Goal: Task Accomplishment & Management: Manage account settings

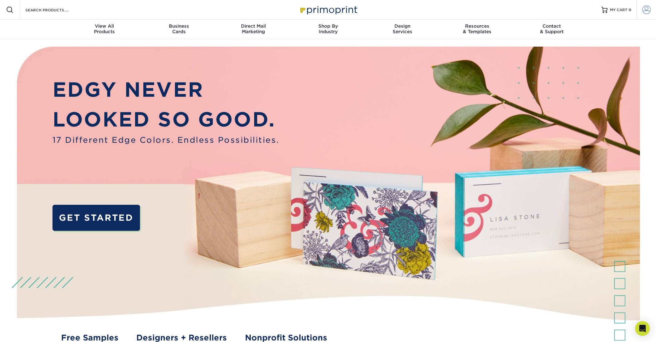
click at [646, 9] on span at bounding box center [646, 10] width 9 height 9
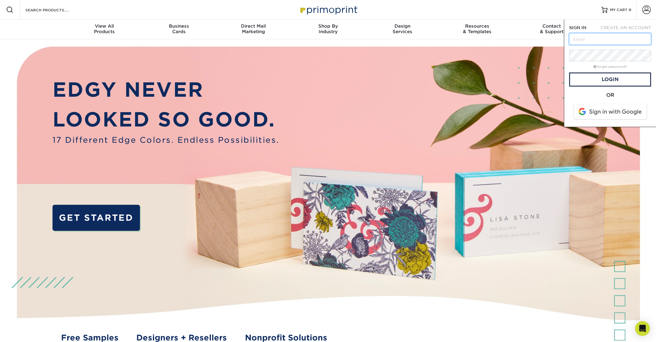
click at [580, 38] on input "text" at bounding box center [610, 39] width 82 height 12
type input "[PERSON_NAME][EMAIL_ADDRESS][DOMAIN_NAME]"
click at [588, 39] on input "[PERSON_NAME][EMAIL_ADDRESS][DOMAIN_NAME]" at bounding box center [610, 39] width 82 height 12
click at [592, 39] on input "[PERSON_NAME][EMAIL_ADDRESS][DOMAIN_NAME]" at bounding box center [610, 39] width 82 height 12
click at [589, 39] on input "text" at bounding box center [610, 39] width 82 height 12
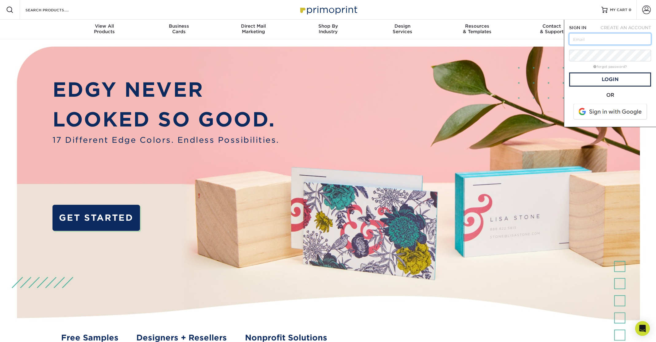
type input "[EMAIL_ADDRESS][DOMAIN_NAME]"
click at [590, 79] on link "Login" at bounding box center [610, 79] width 82 height 14
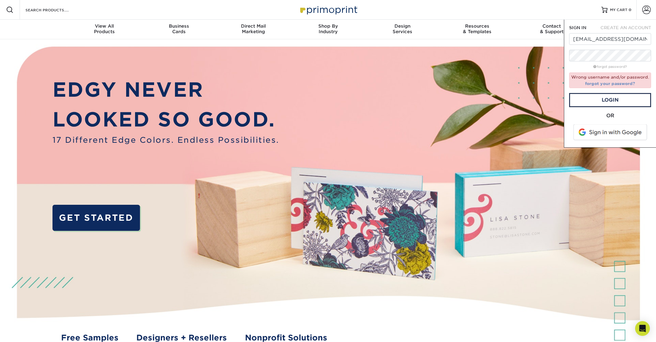
click at [595, 83] on link "forgot your password?" at bounding box center [610, 83] width 50 height 5
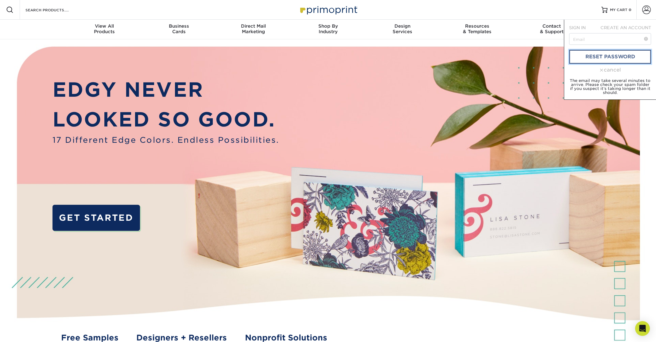
click at [590, 57] on link "reset password" at bounding box center [610, 57] width 82 height 14
click at [601, 57] on link "reset password" at bounding box center [610, 57] width 82 height 14
